Goal: Complete application form

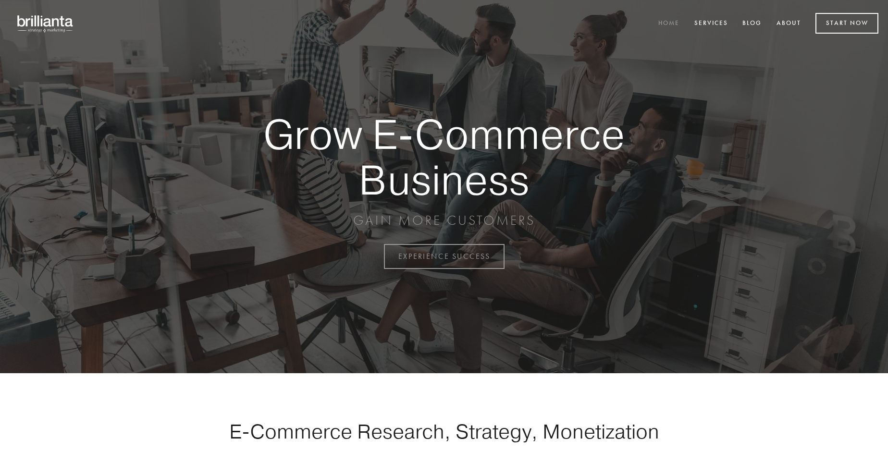
scroll to position [2520, 0]
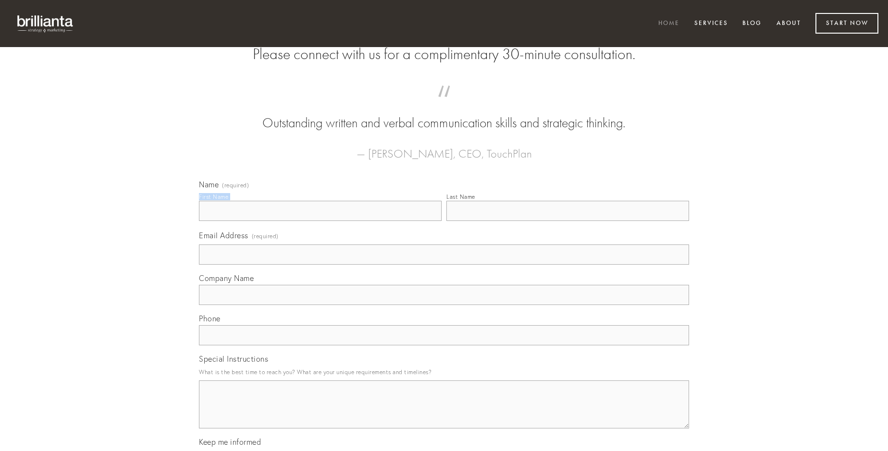
type input "[PERSON_NAME]"
click at [568, 221] on input "Last Name" at bounding box center [568, 211] width 243 height 20
type input "[PERSON_NAME]"
click at [444, 265] on input "Email Address (required)" at bounding box center [444, 255] width 490 height 20
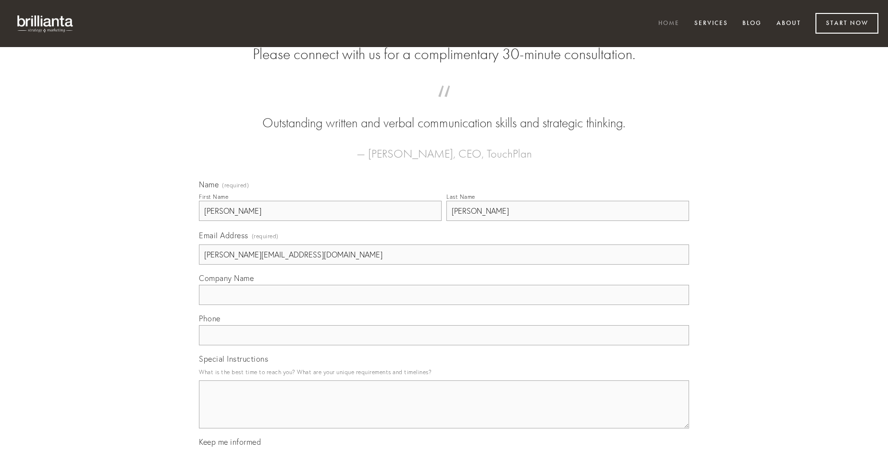
type input "[PERSON_NAME][EMAIL_ADDRESS][DOMAIN_NAME]"
click at [444, 305] on input "Company Name" at bounding box center [444, 295] width 490 height 20
type input "torqueo"
click at [444, 346] on input "text" at bounding box center [444, 335] width 490 height 20
click at [444, 413] on textarea "Special Instructions" at bounding box center [444, 405] width 490 height 48
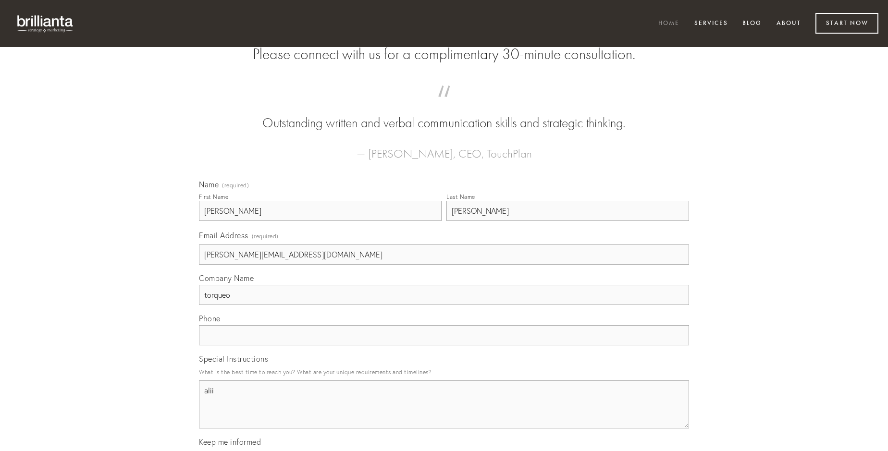
type textarea "alii"
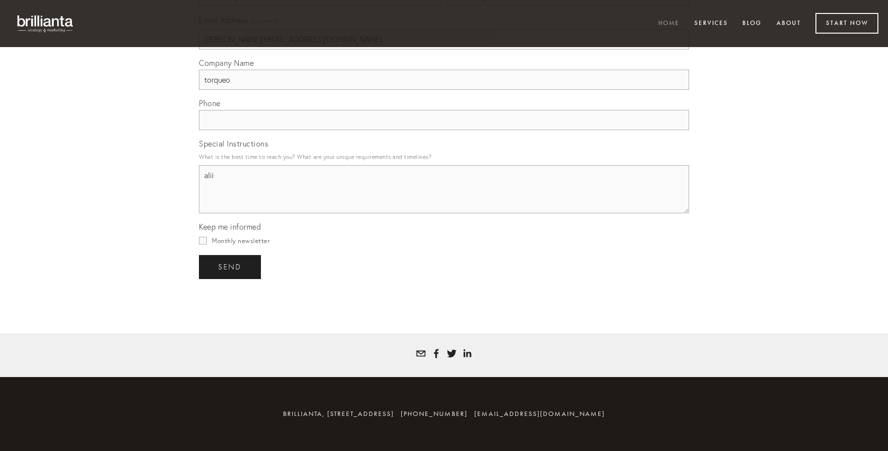
click at [231, 267] on span "send" at bounding box center [230, 267] width 24 height 9
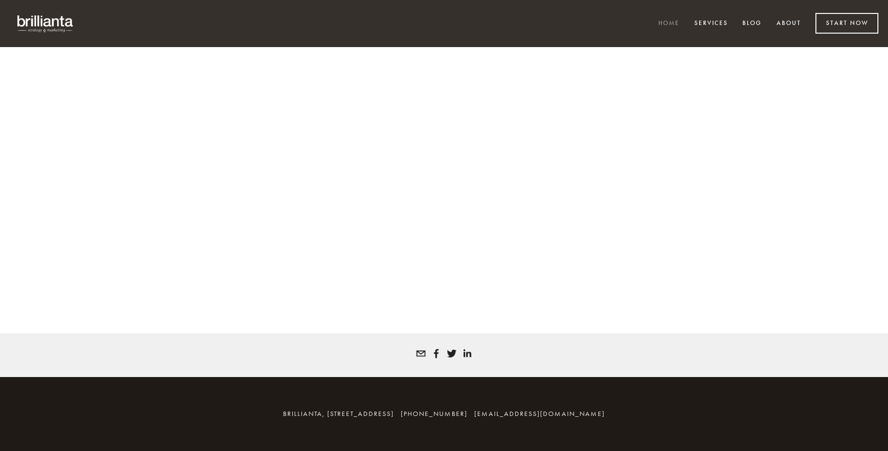
scroll to position [2507, 0]
